Goal: Task Accomplishment & Management: Manage account settings

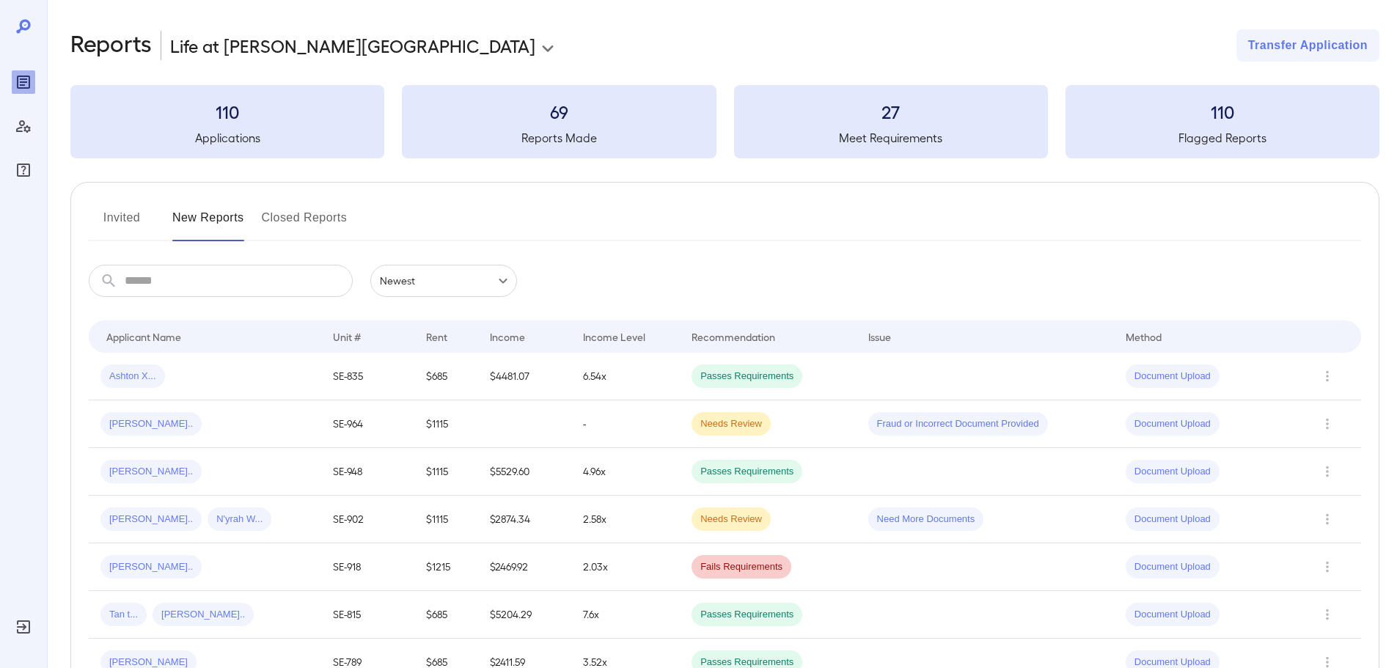
scroll to position [73, 0]
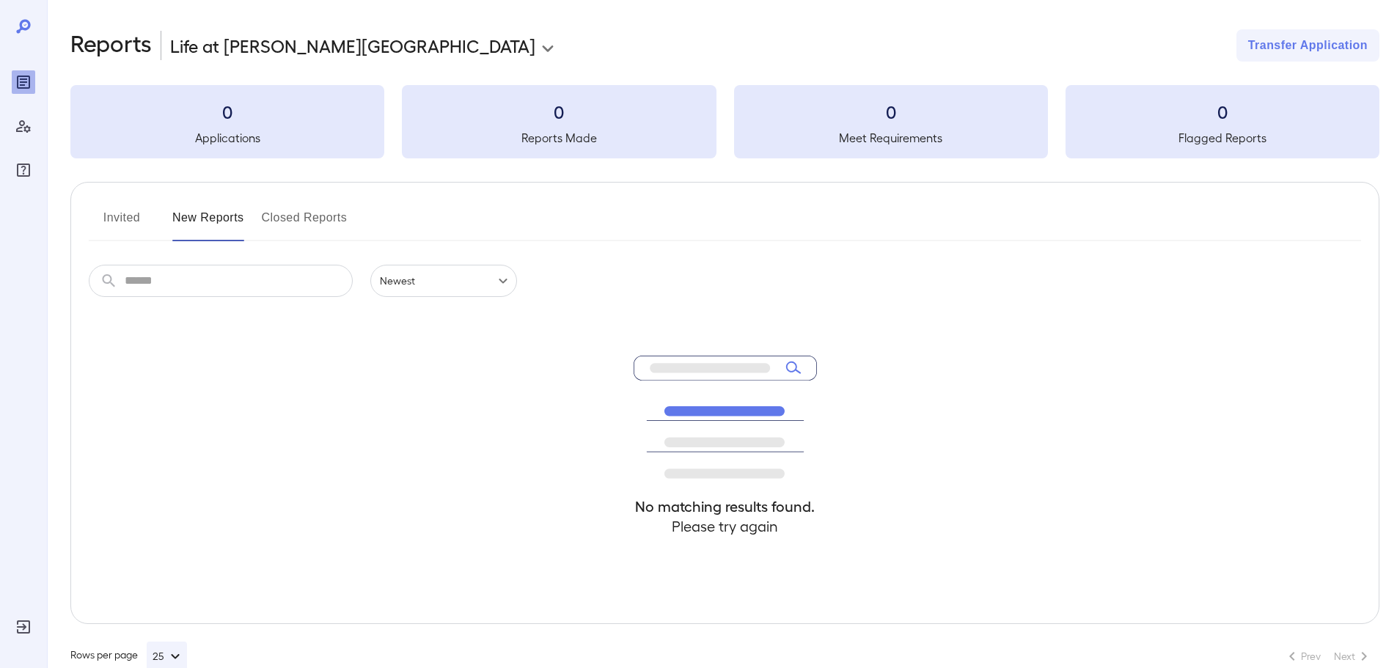
scroll to position [32, 0]
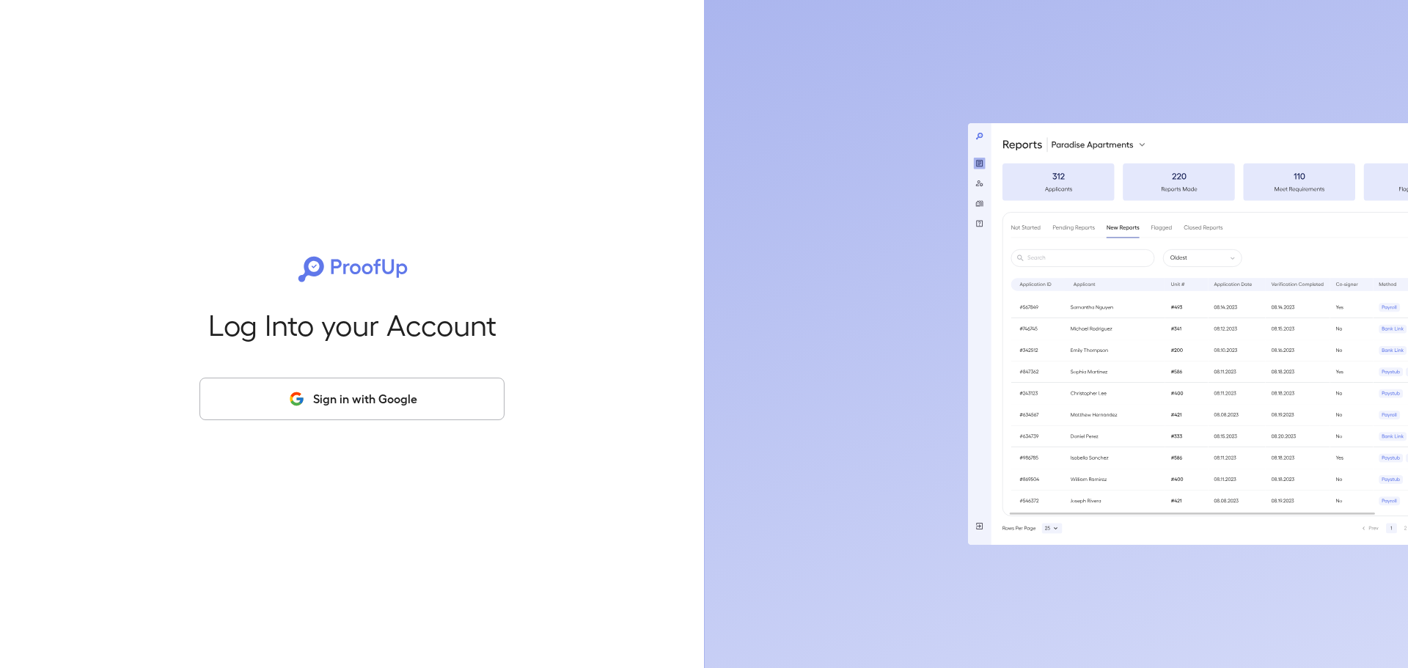
click at [398, 419] on button "Sign in with Google" at bounding box center [351, 399] width 305 height 43
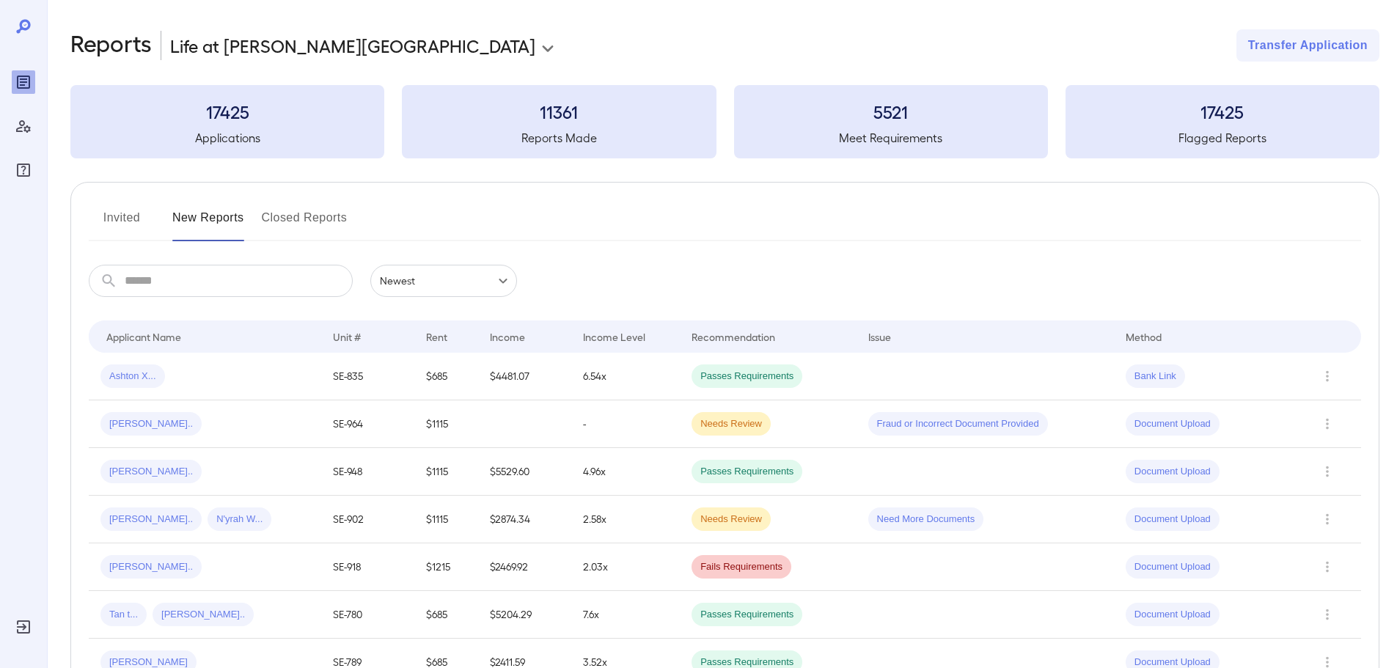
click at [125, 207] on button "Invited" at bounding box center [122, 223] width 66 height 35
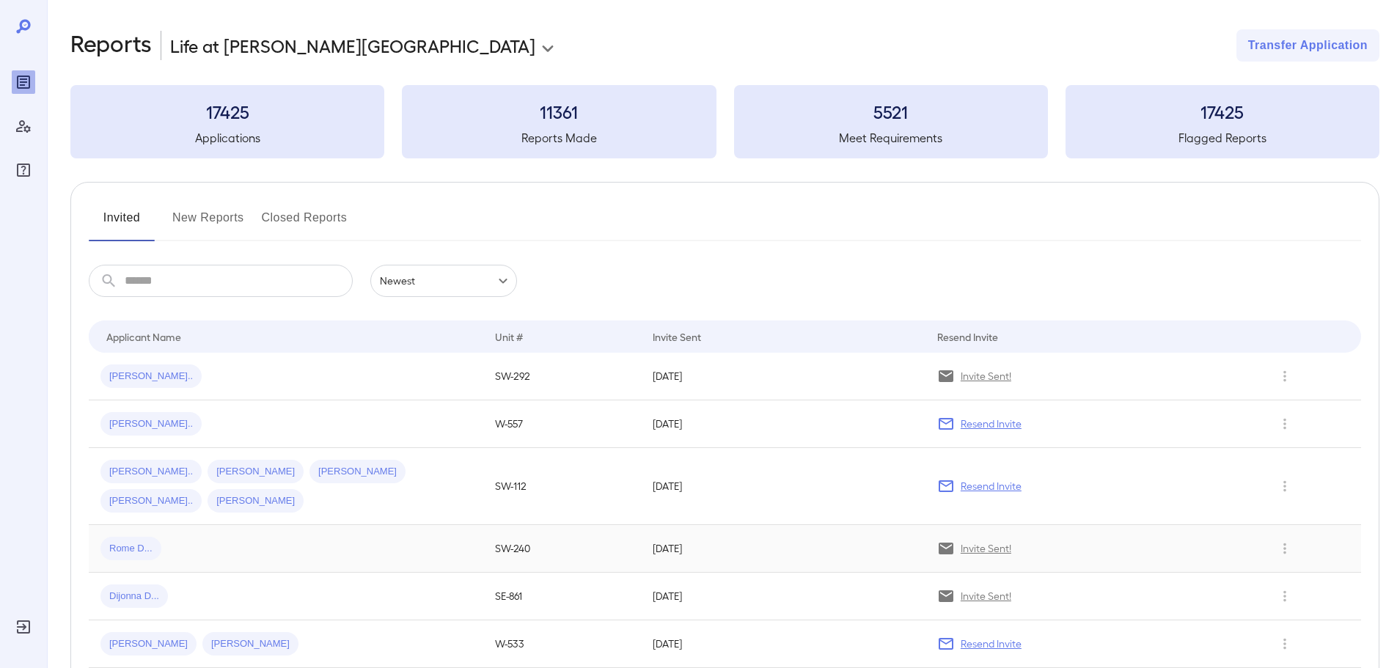
click at [203, 537] on div "Rome D..." at bounding box center [285, 548] width 371 height 23
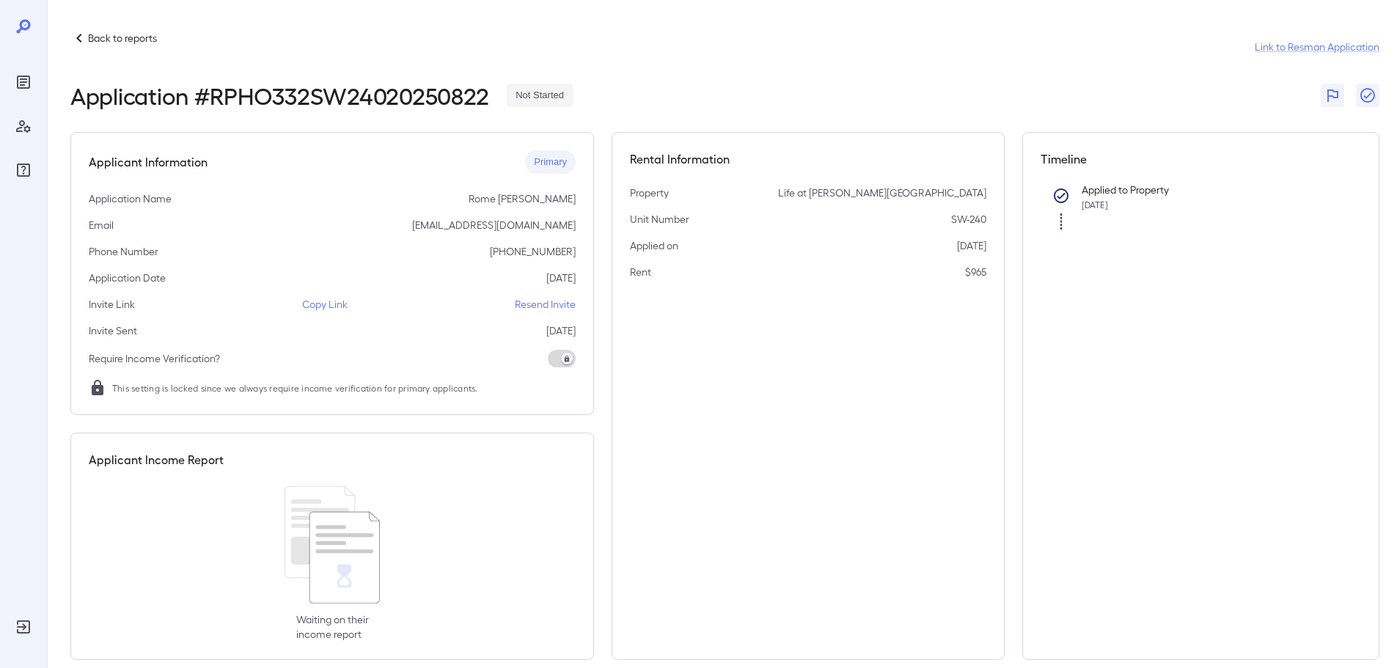
click at [548, 301] on p "Resend Invite" at bounding box center [545, 304] width 61 height 15
click at [91, 33] on p "Back to reports" at bounding box center [122, 38] width 69 height 15
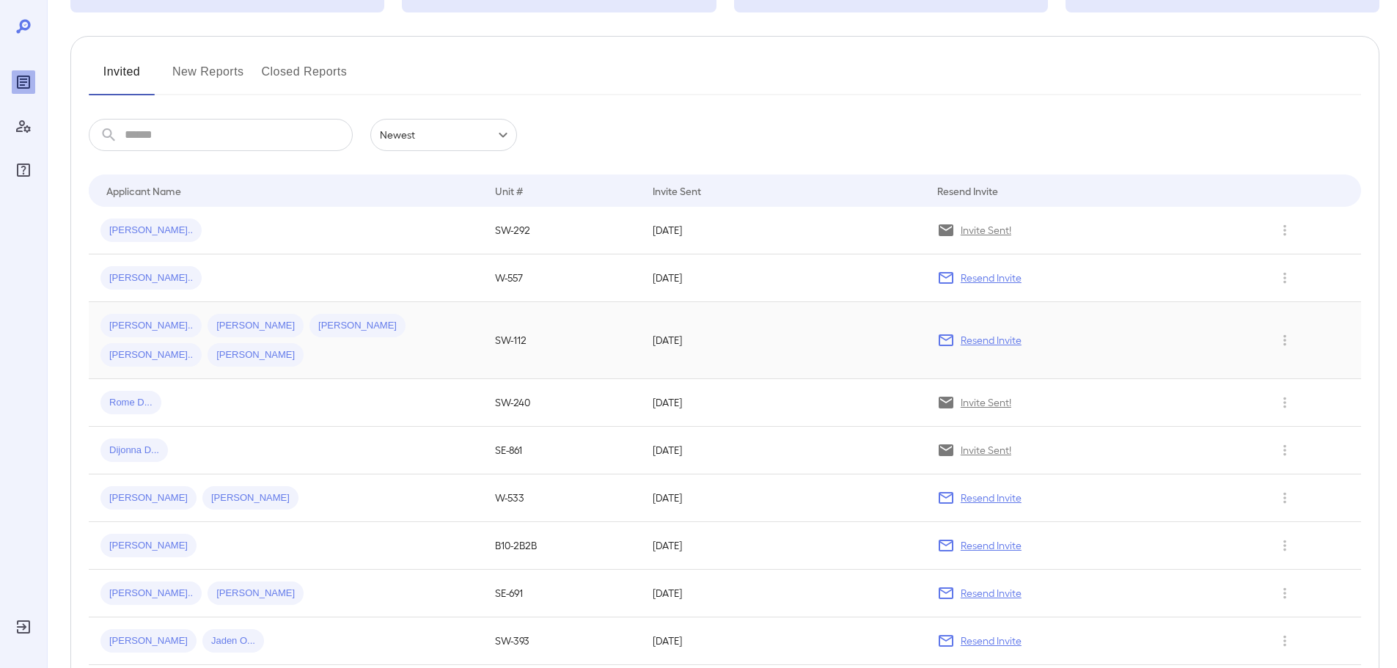
scroll to position [147, 0]
click at [199, 76] on button "New Reports" at bounding box center [208, 76] width 72 height 35
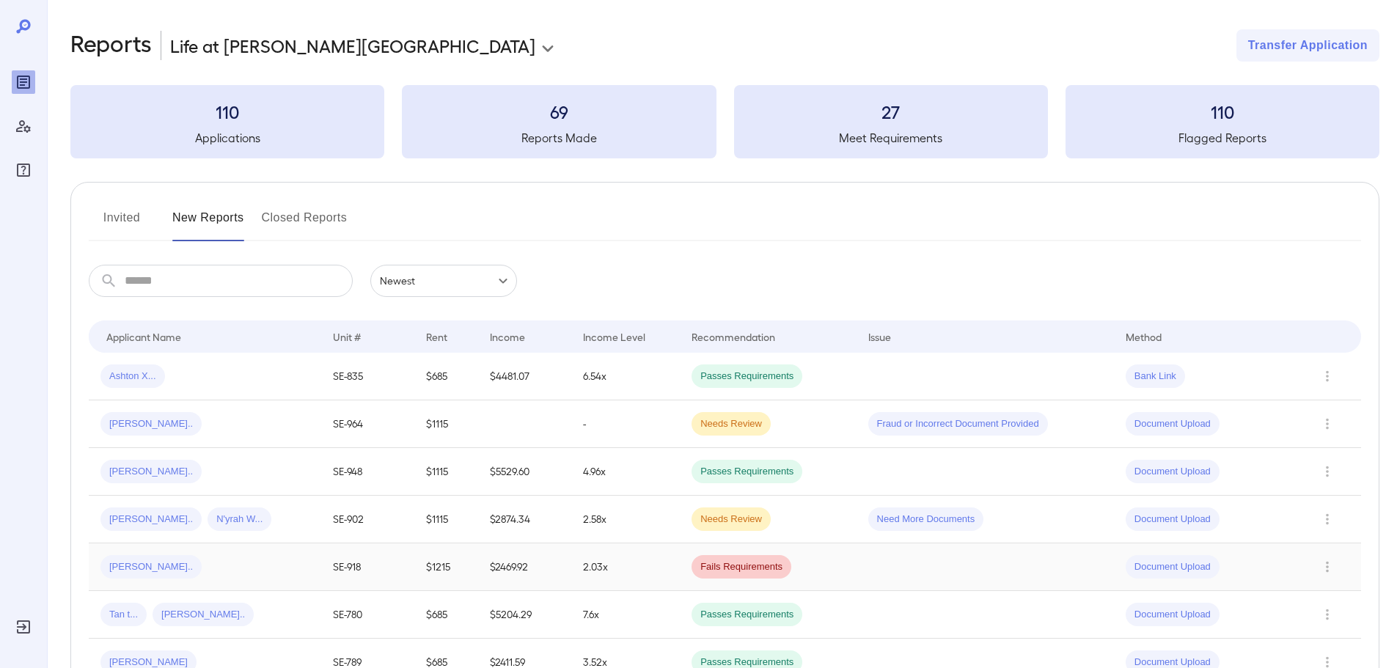
click at [273, 570] on div "[PERSON_NAME].." at bounding box center [204, 566] width 209 height 23
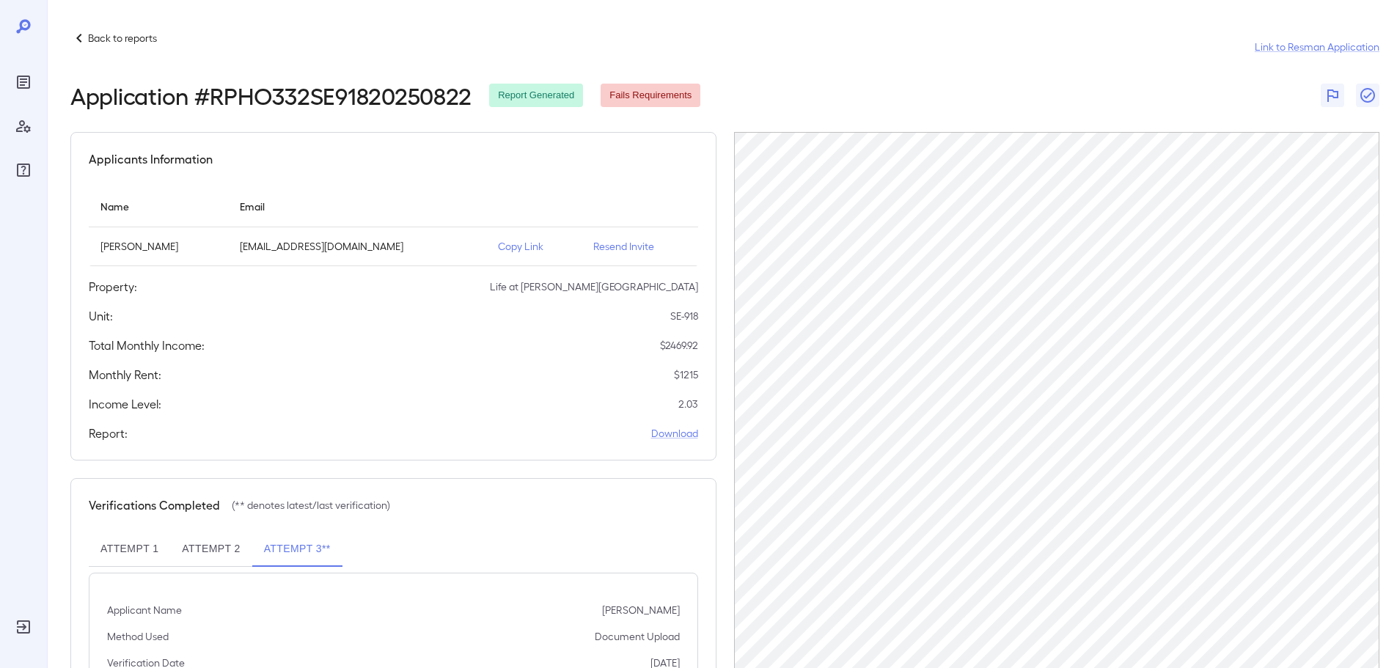
scroll to position [147, 0]
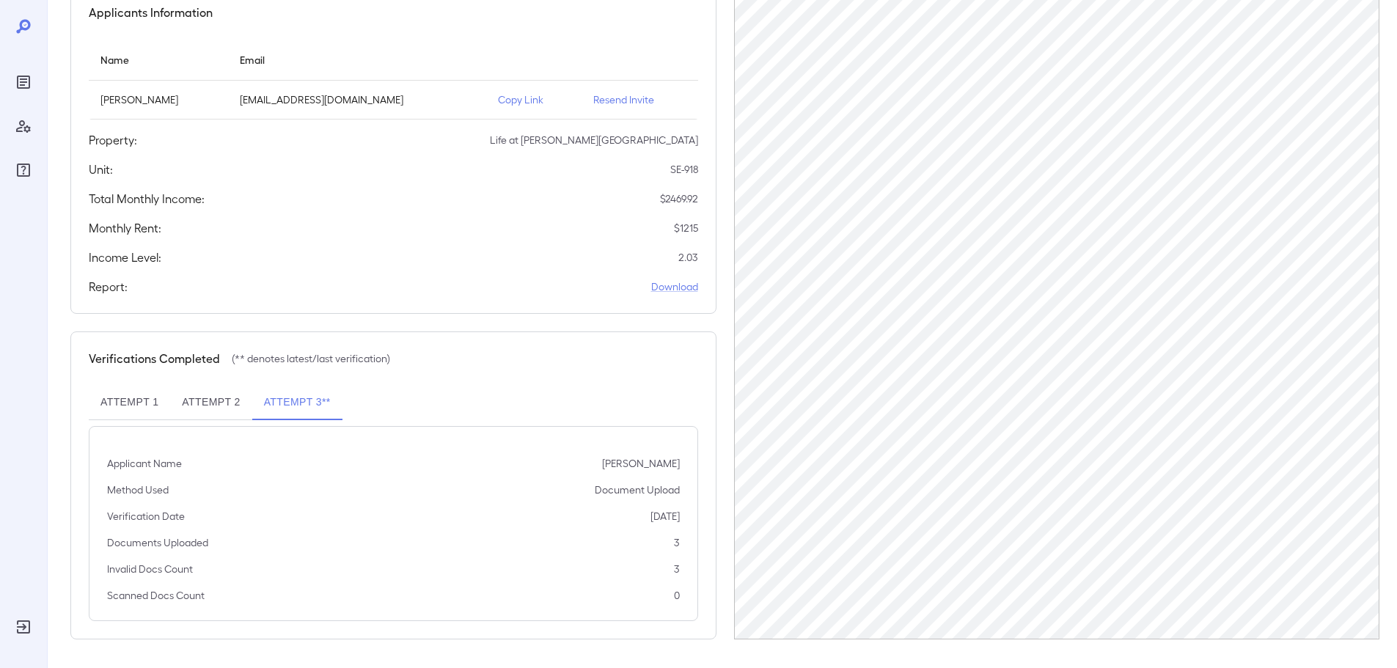
click at [298, 388] on button "Attempt 3**" at bounding box center [297, 402] width 90 height 35
click at [199, 407] on button "Attempt 2" at bounding box center [210, 401] width 81 height 35
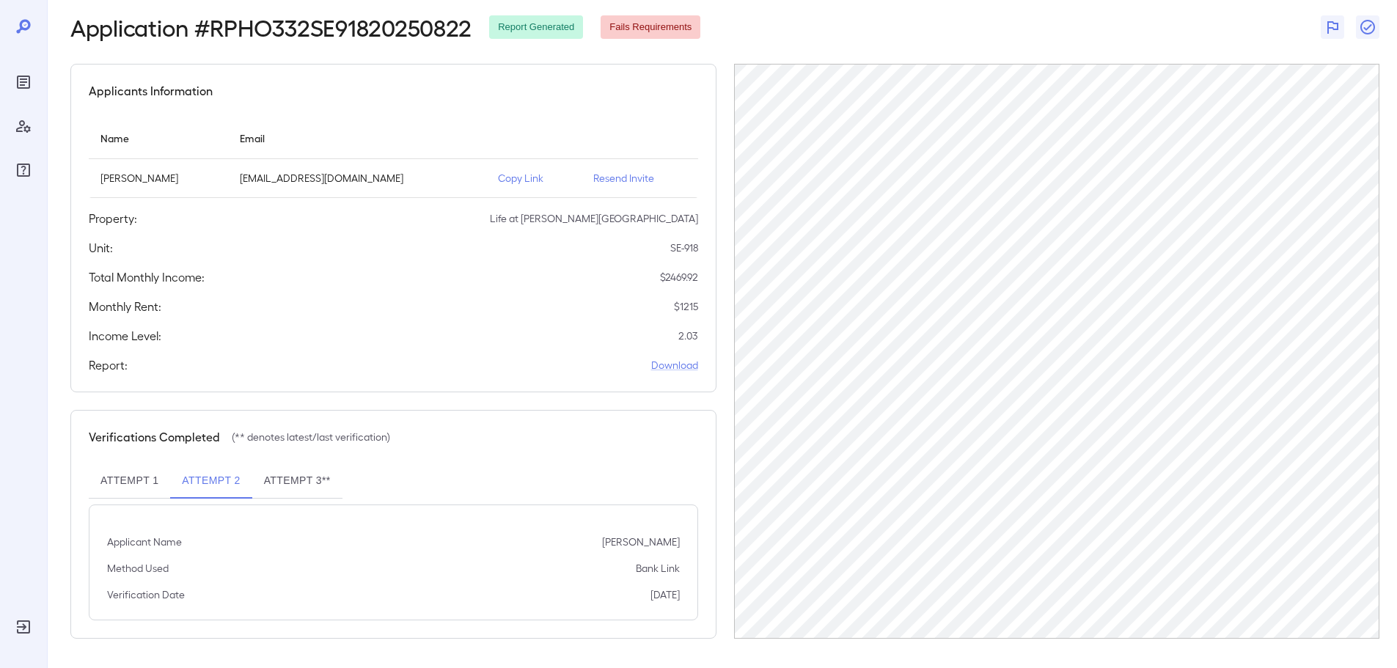
scroll to position [68, 0]
click at [188, 490] on button "Attempt 2" at bounding box center [210, 480] width 81 height 35
click at [154, 485] on button "Attempt 1" at bounding box center [129, 480] width 81 height 35
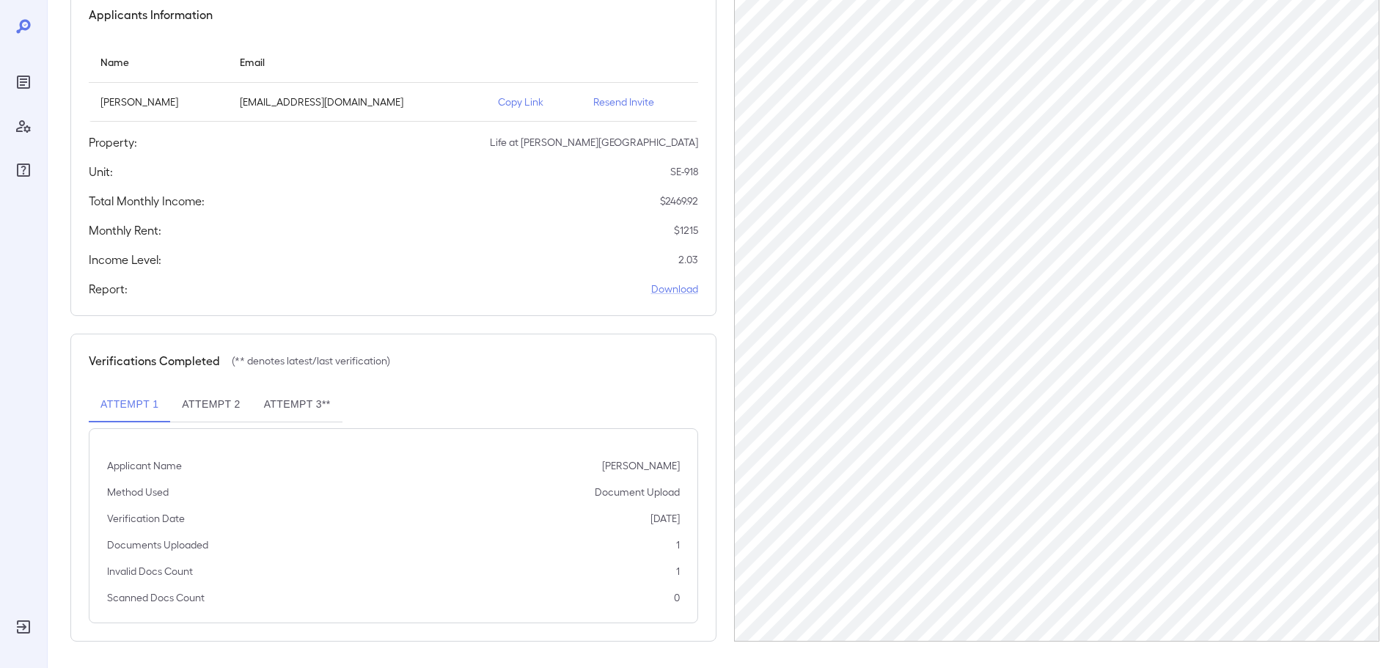
scroll to position [147, 0]
click at [570, 311] on div "Applicants Information Name Email [PERSON_NAME] [EMAIL_ADDRESS][DOMAIN_NAME] Co…" at bounding box center [393, 149] width 646 height 328
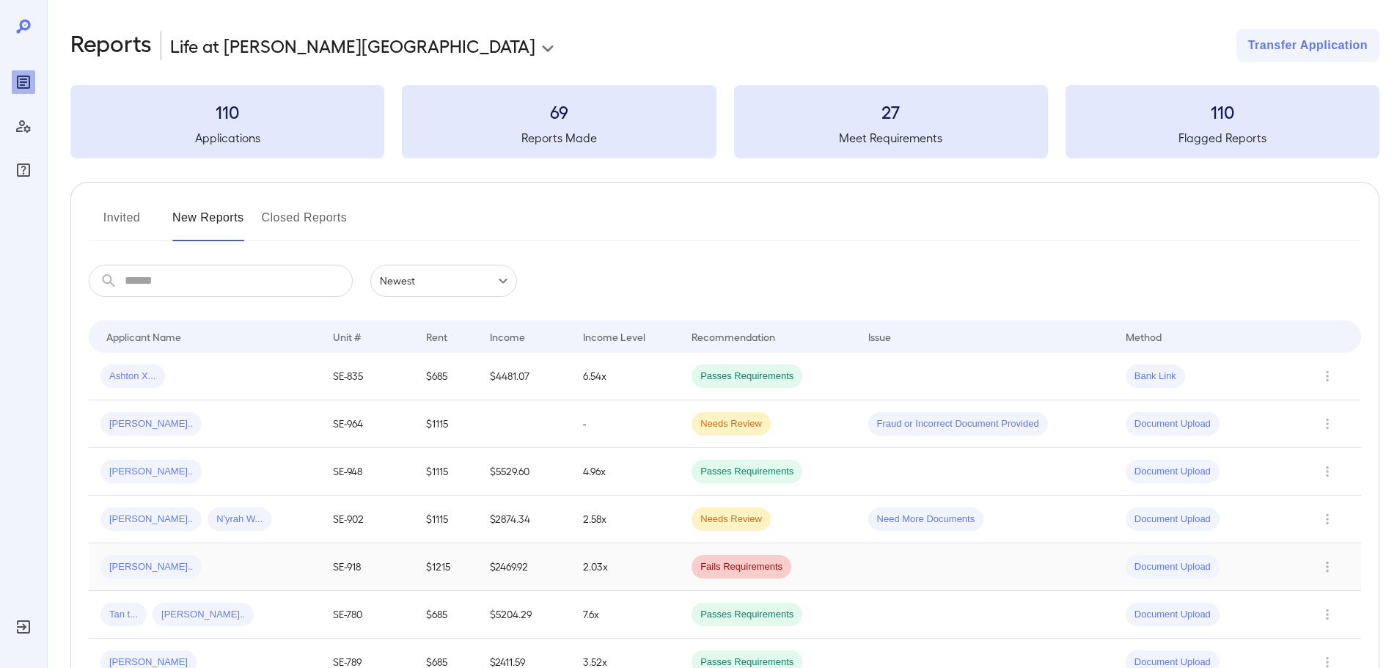
click at [234, 580] on td "[PERSON_NAME].." at bounding box center [205, 567] width 232 height 48
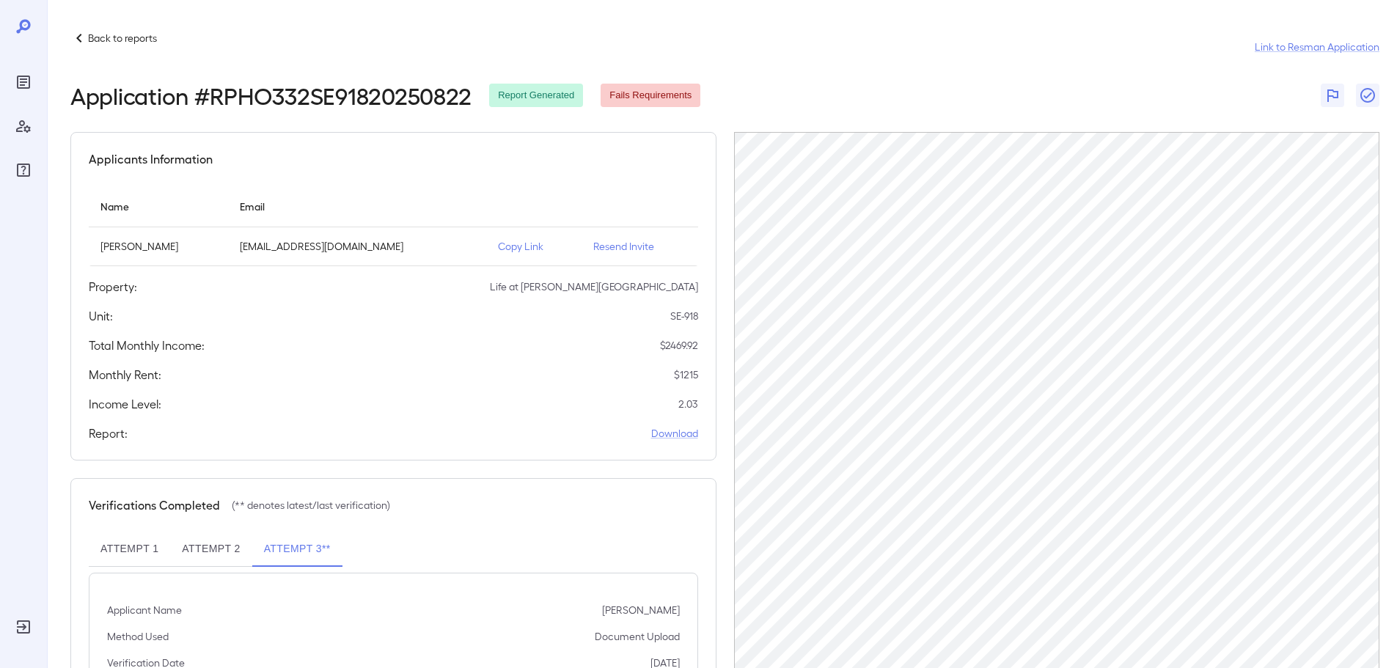
click at [148, 551] on button "Attempt 1" at bounding box center [129, 549] width 81 height 35
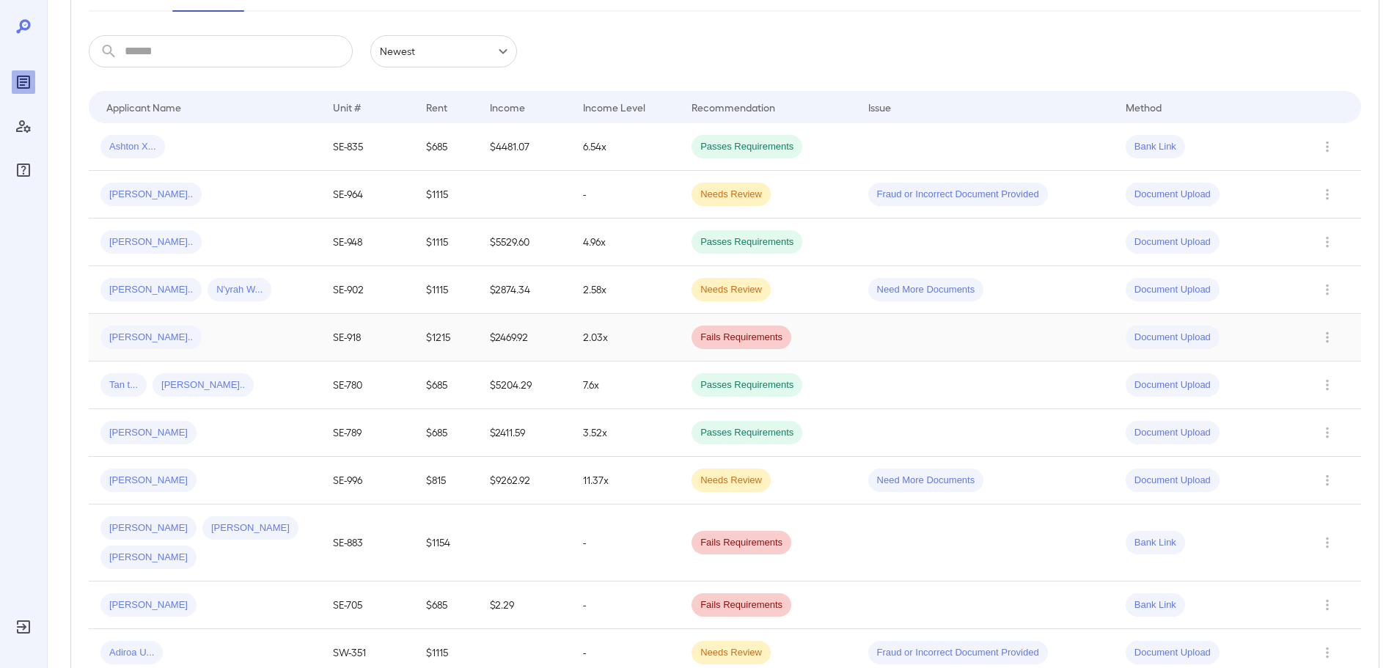
scroll to position [293, 0]
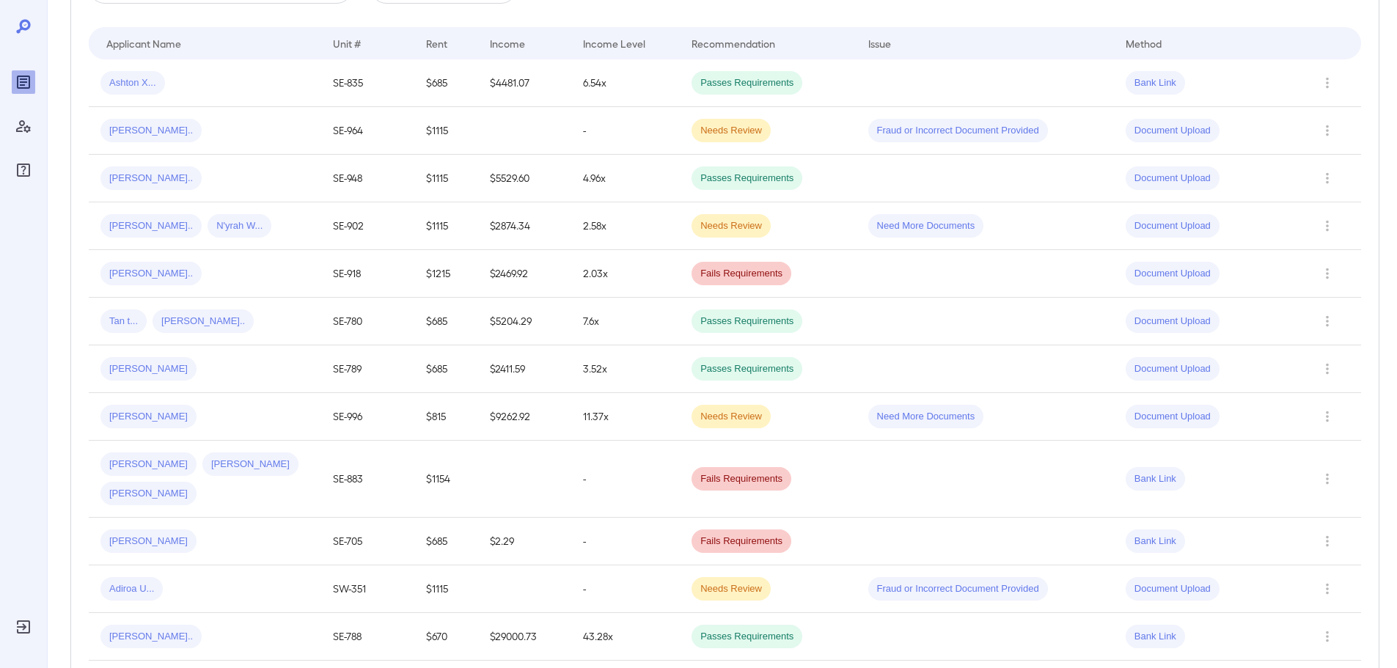
click at [589, 621] on td "43.28x" at bounding box center [625, 637] width 109 height 48
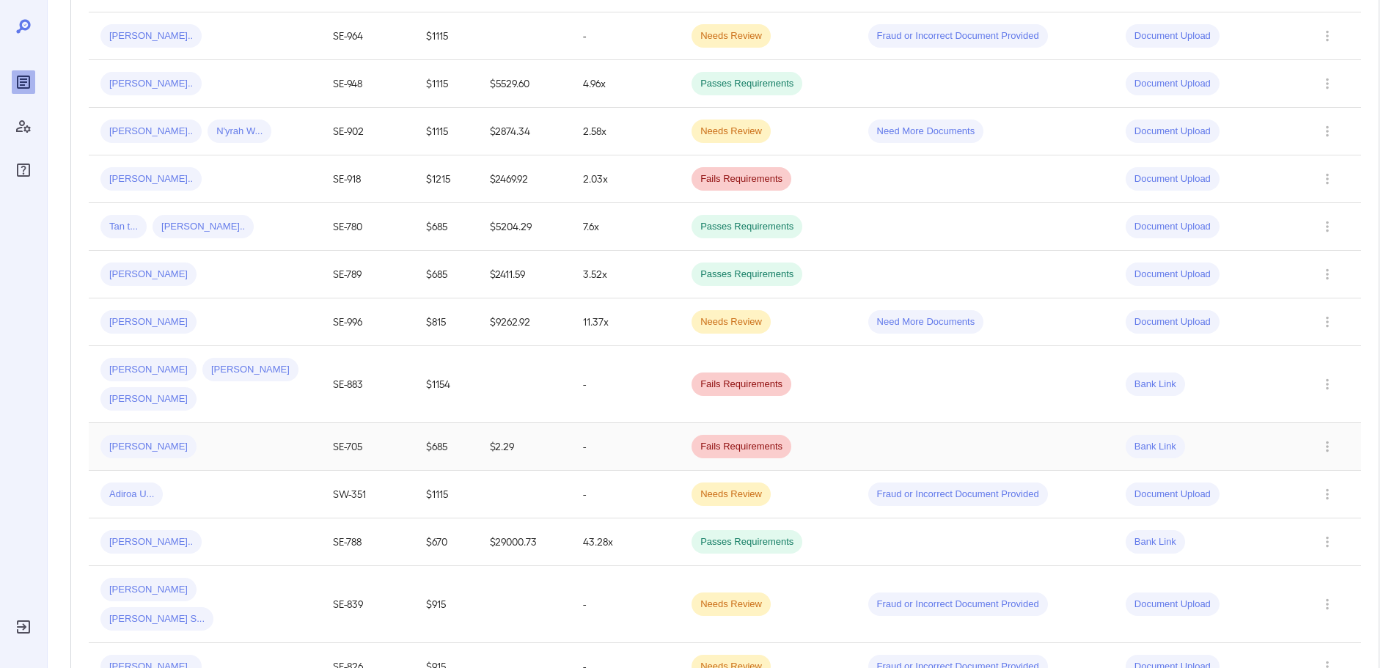
scroll to position [399, 0]
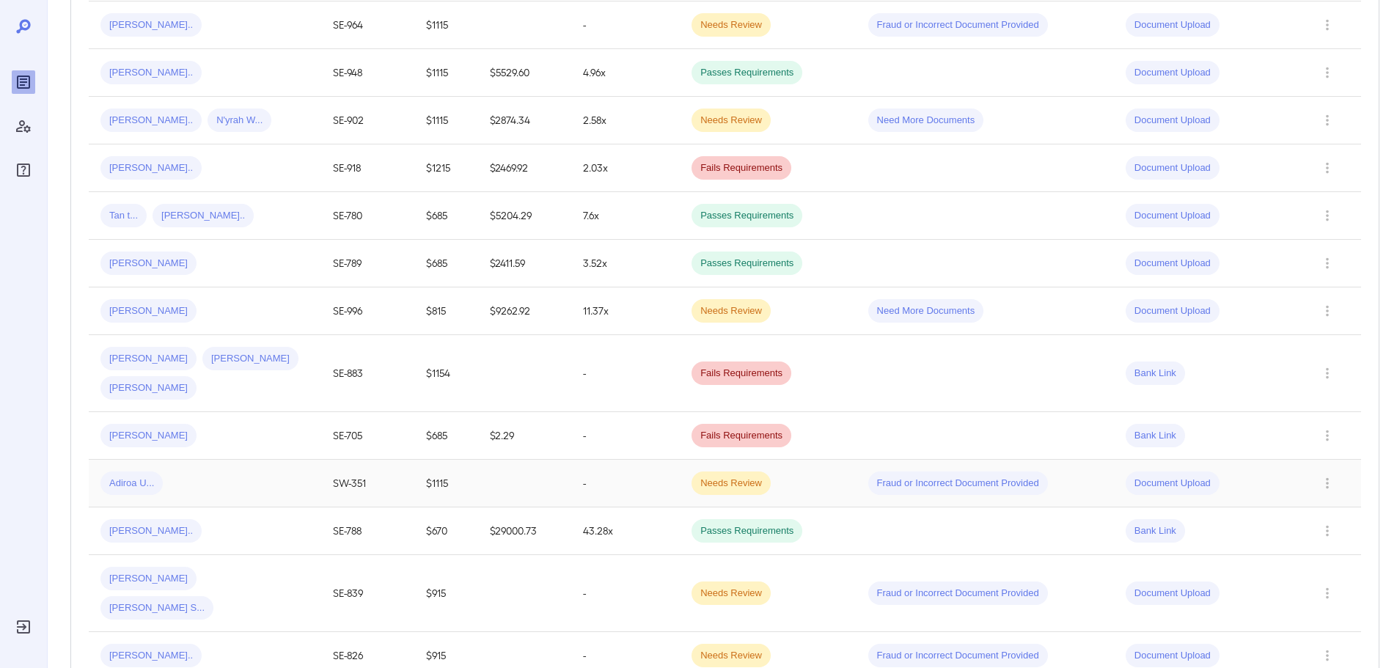
click at [226, 498] on td "Adiroa U..." at bounding box center [205, 484] width 232 height 48
